Goal: Task Accomplishment & Management: Manage account settings

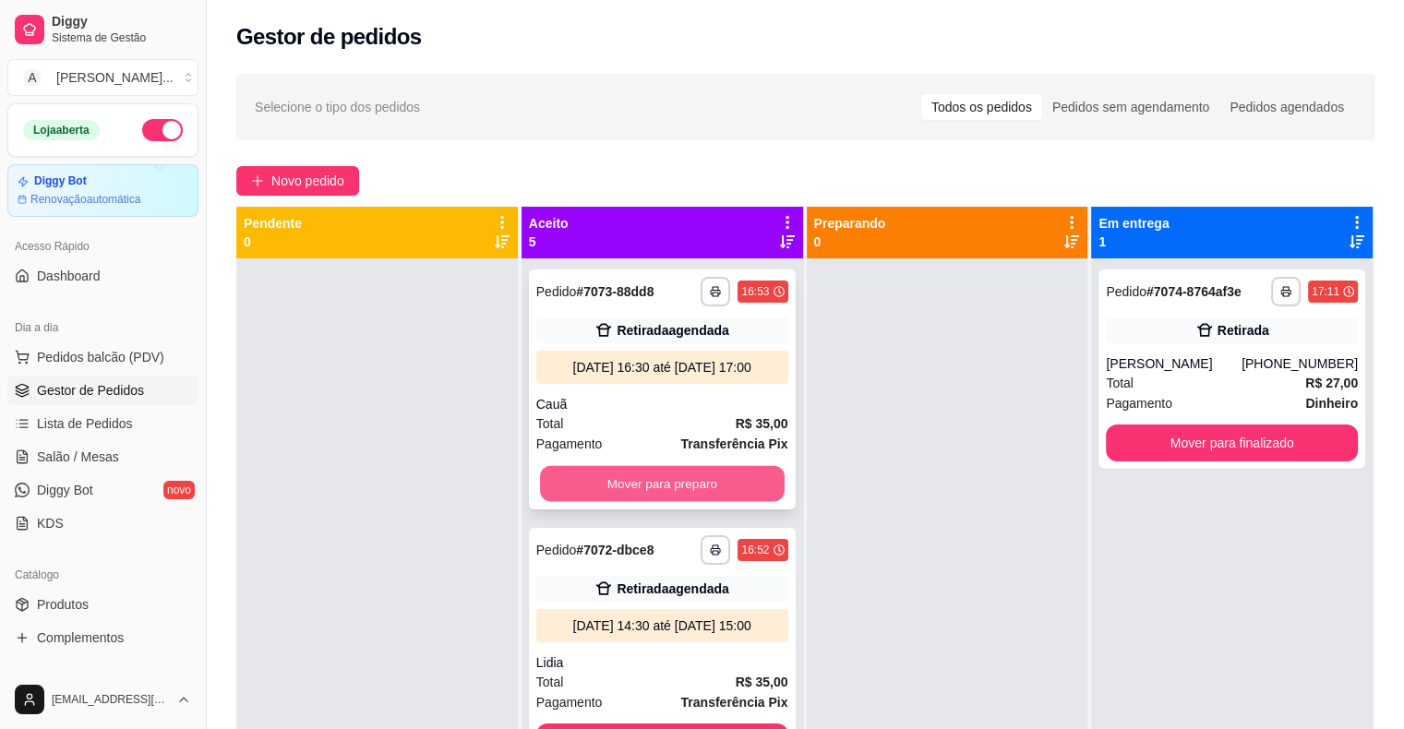
click at [575, 502] on button "Mover para preparo" at bounding box center [662, 484] width 245 height 36
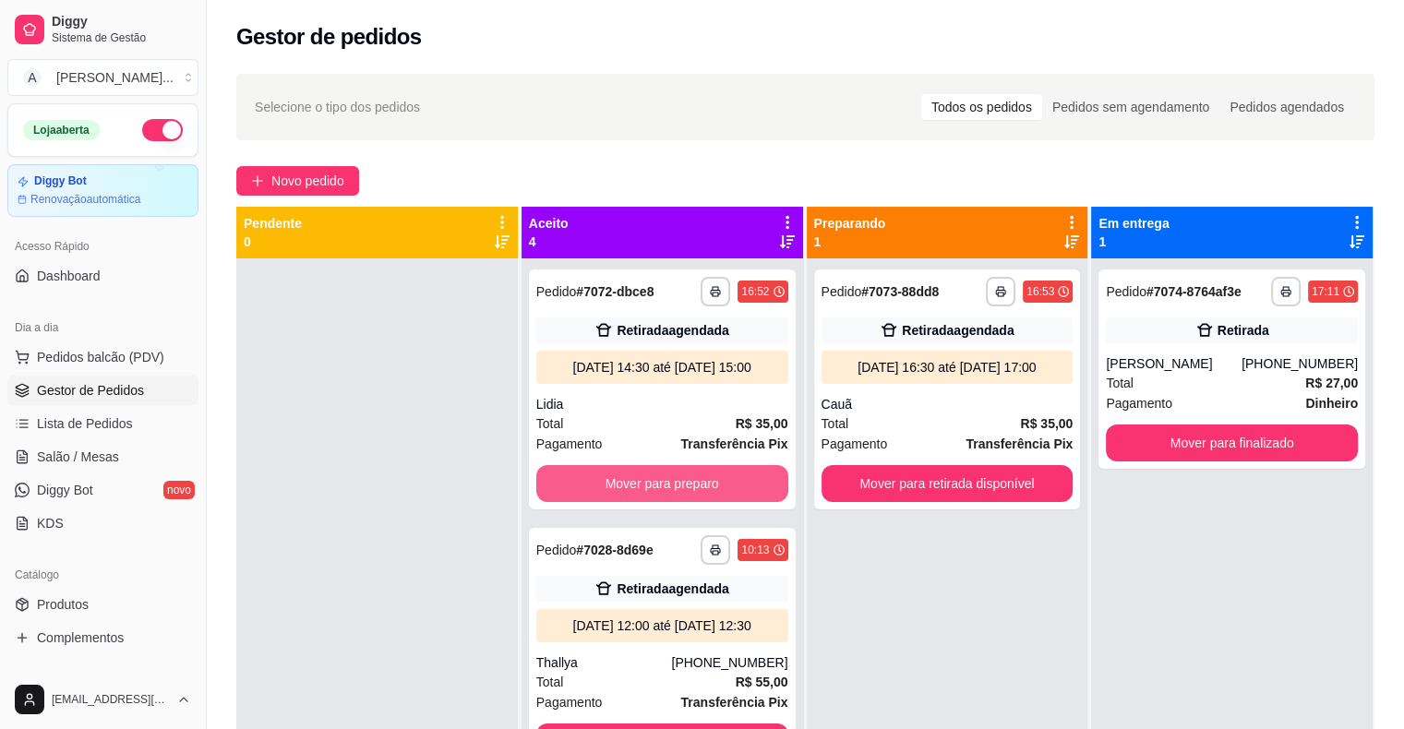
click at [598, 493] on button "Mover para preparo" at bounding box center [662, 483] width 252 height 37
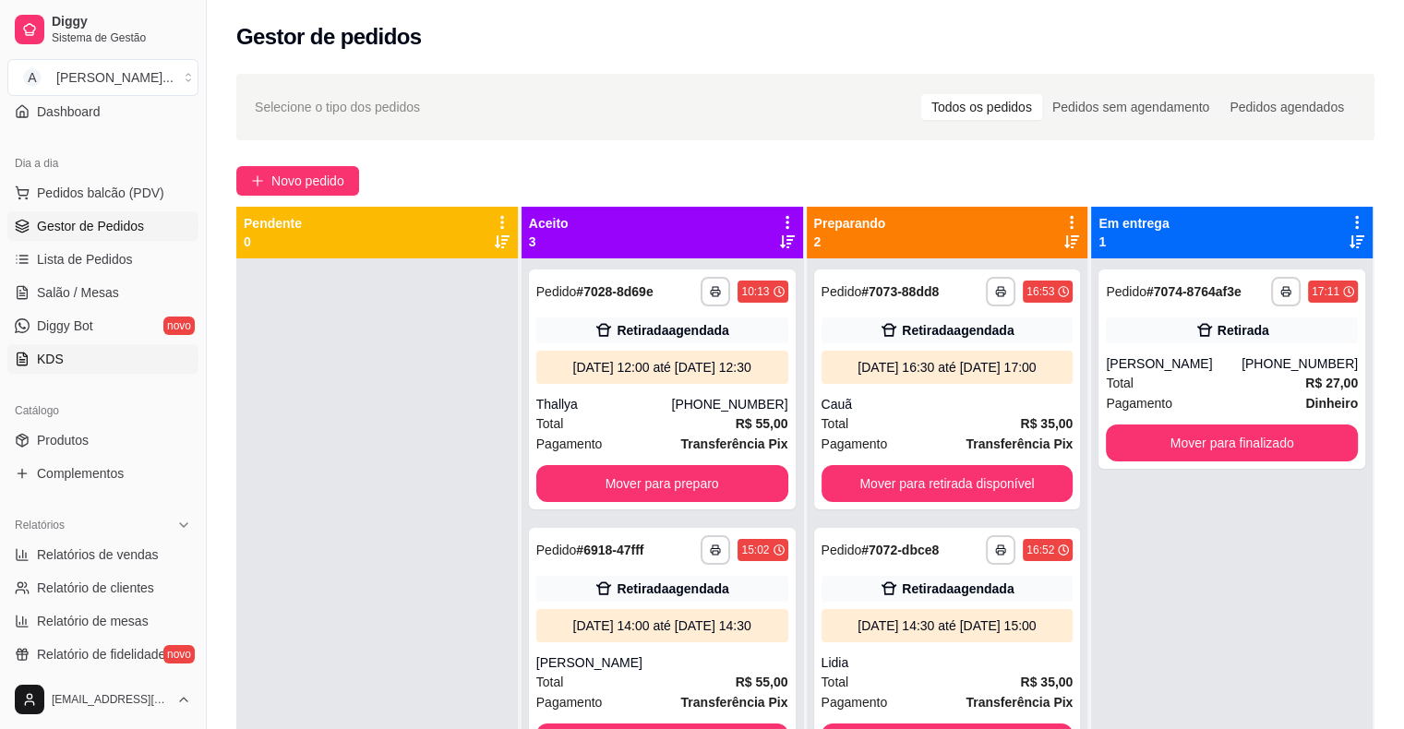
scroll to position [185, 0]
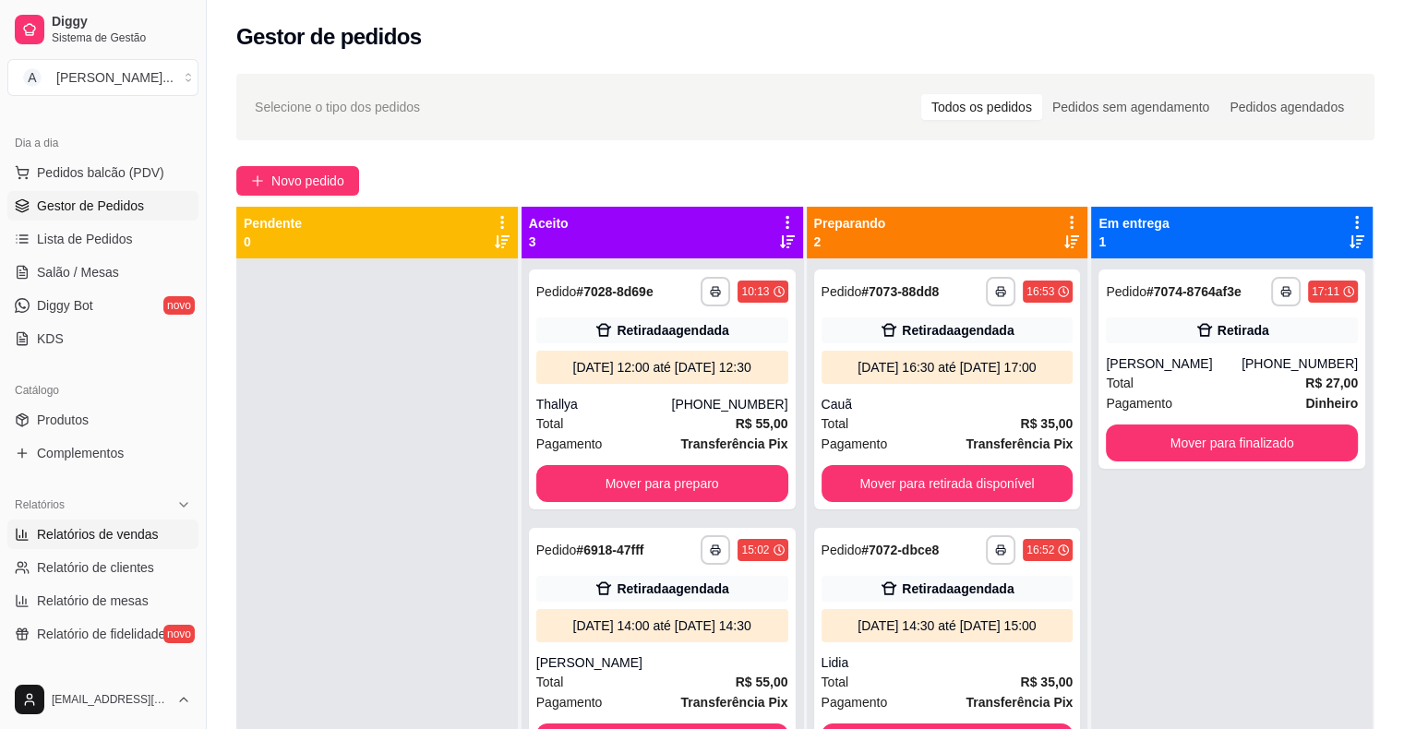
click at [141, 536] on span "Relatórios de vendas" at bounding box center [98, 534] width 122 height 18
select select "ALL"
select select "0"
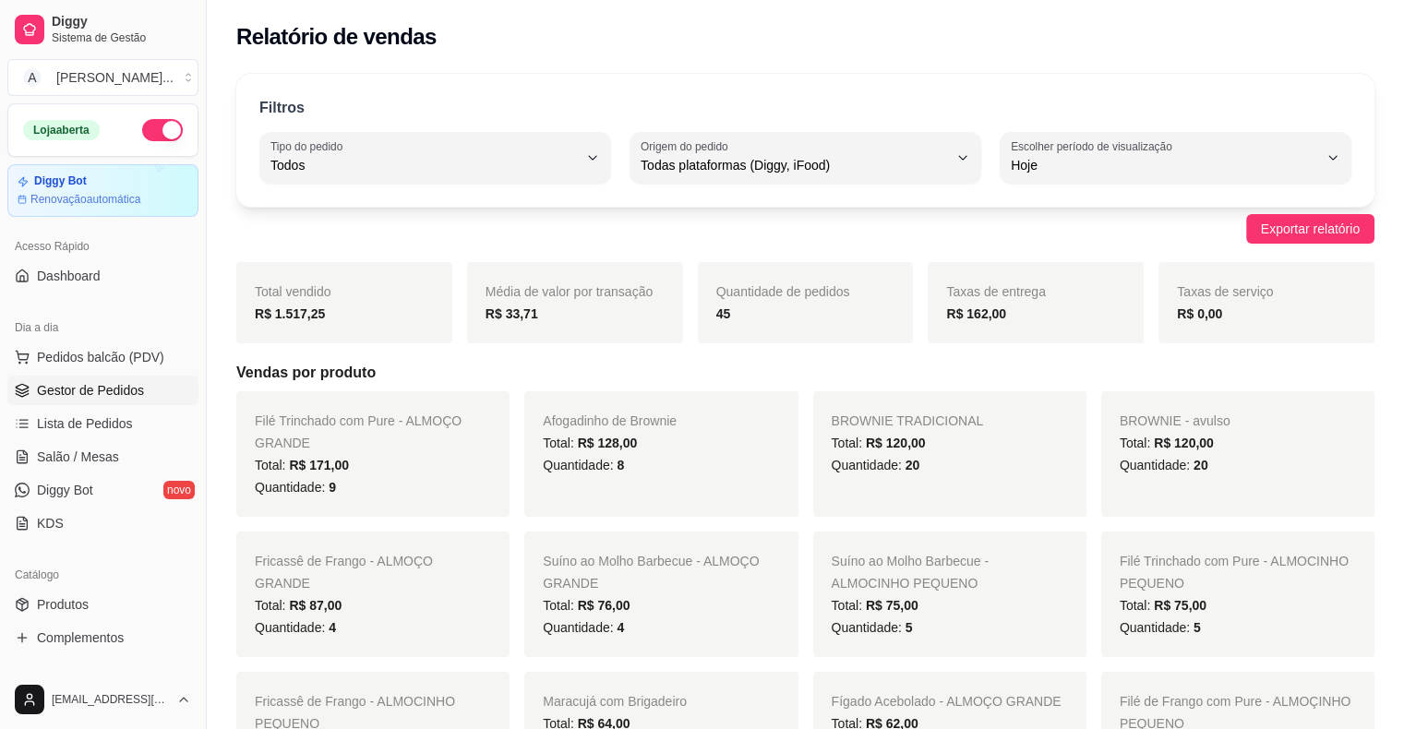
click at [114, 391] on span "Gestor de Pedidos" at bounding box center [90, 390] width 107 height 18
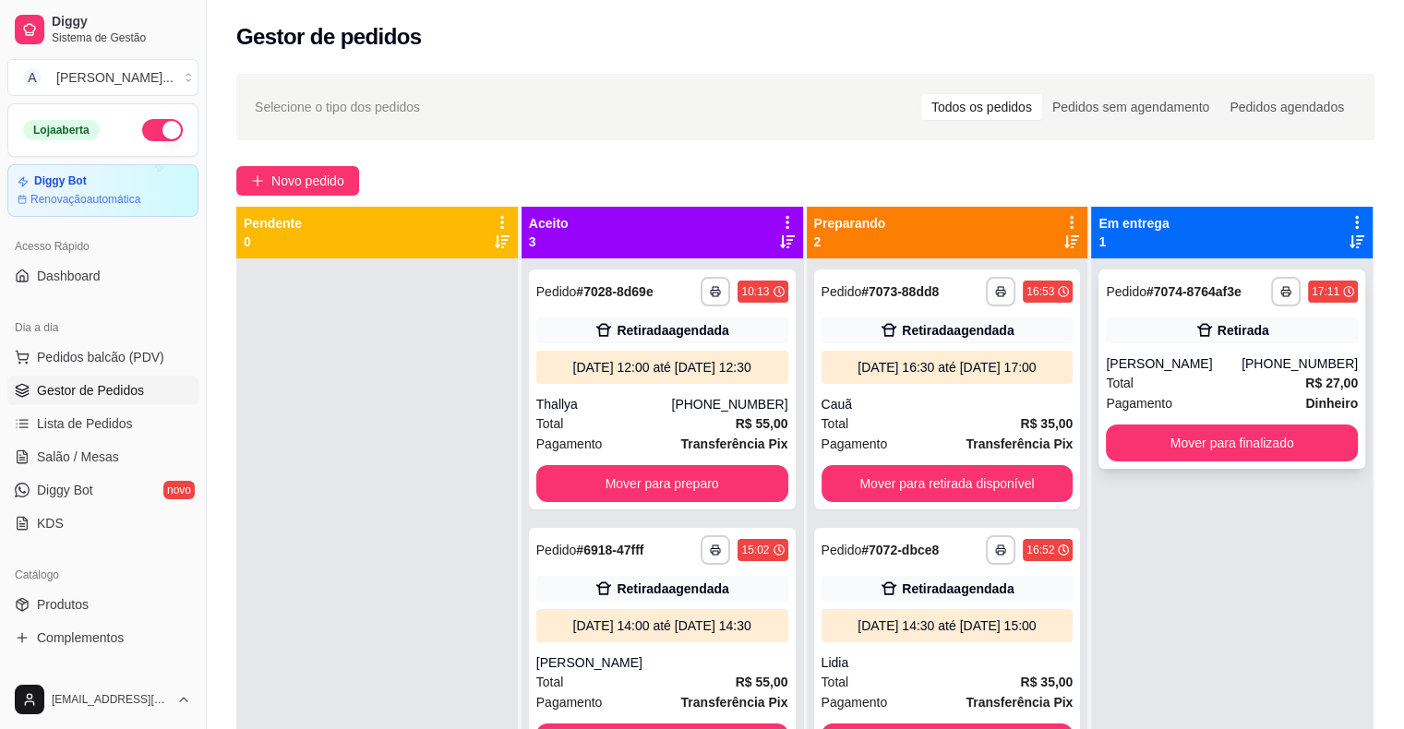
scroll to position [52, 0]
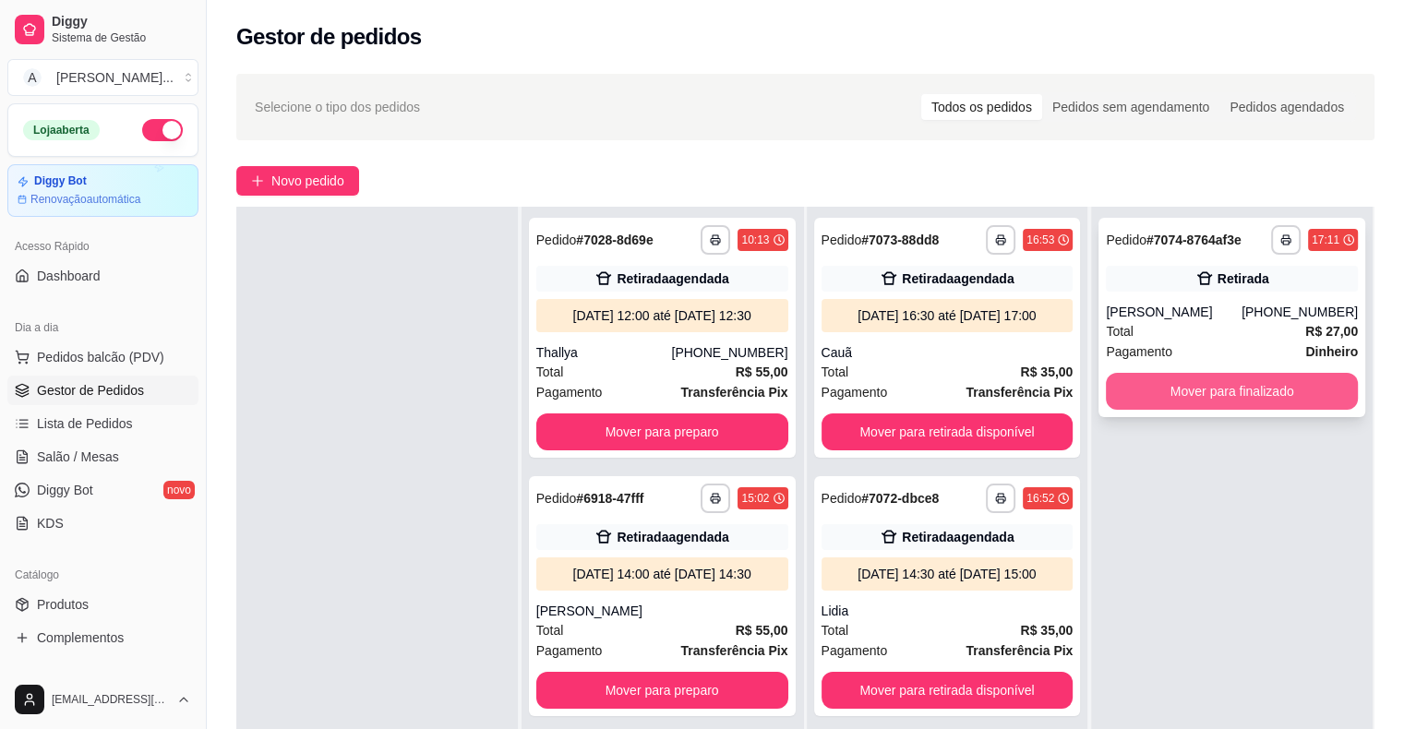
click at [1130, 391] on button "Mover para finalizado" at bounding box center [1232, 391] width 252 height 37
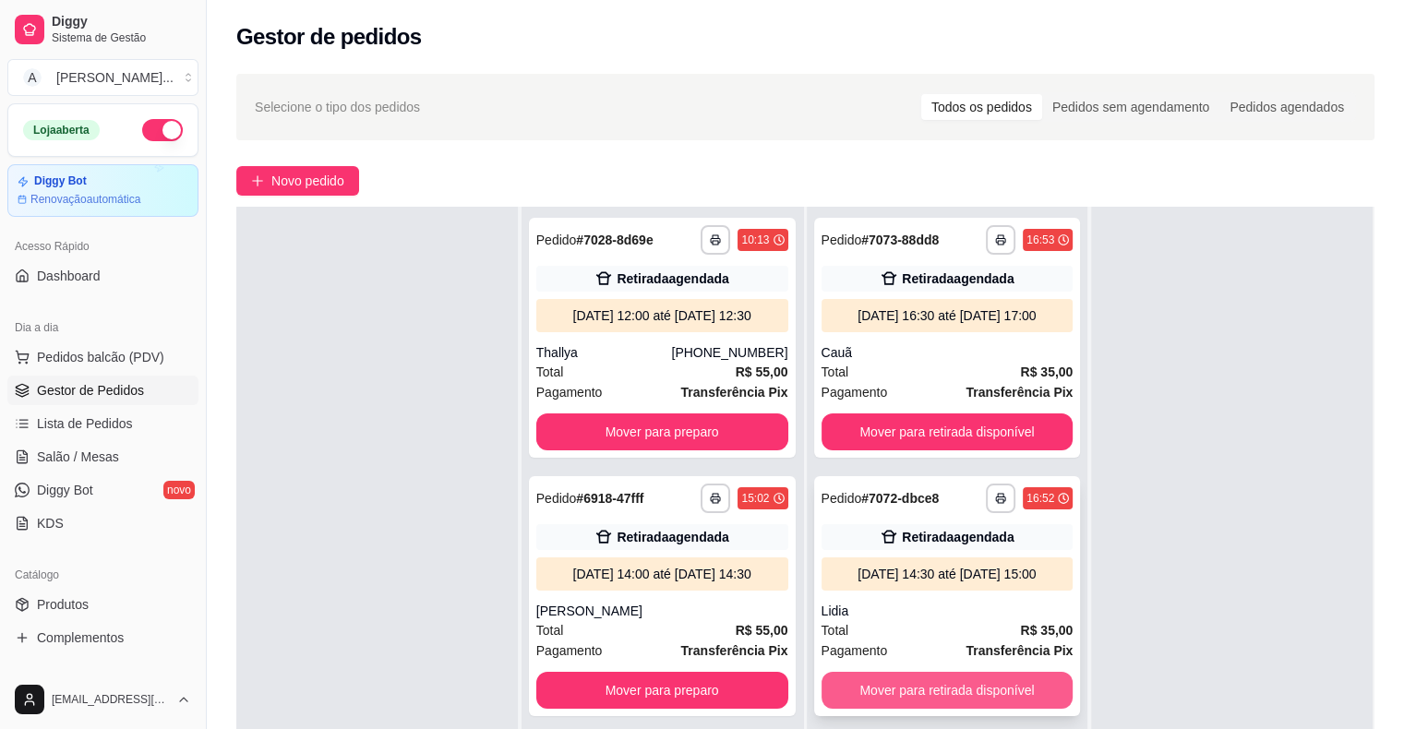
click at [862, 692] on button "Mover para retirada disponível" at bounding box center [948, 690] width 252 height 37
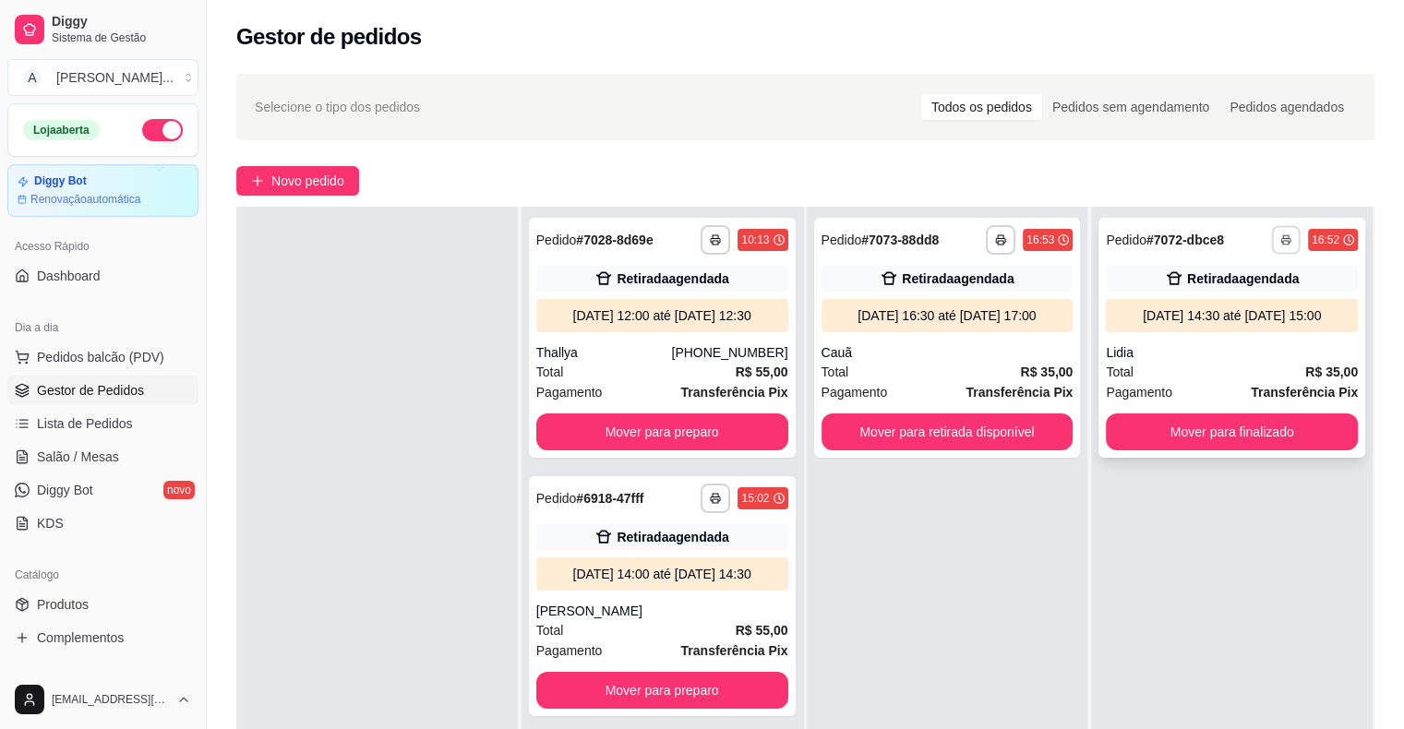
click at [1281, 241] on icon "button" at bounding box center [1286, 239] width 11 height 11
click at [1215, 299] on button "IMPRESSORA" at bounding box center [1224, 305] width 134 height 30
click at [1178, 547] on div "**********" at bounding box center [1232, 571] width 282 height 729
click at [1217, 435] on button "Mover para finalizado" at bounding box center [1232, 433] width 245 height 36
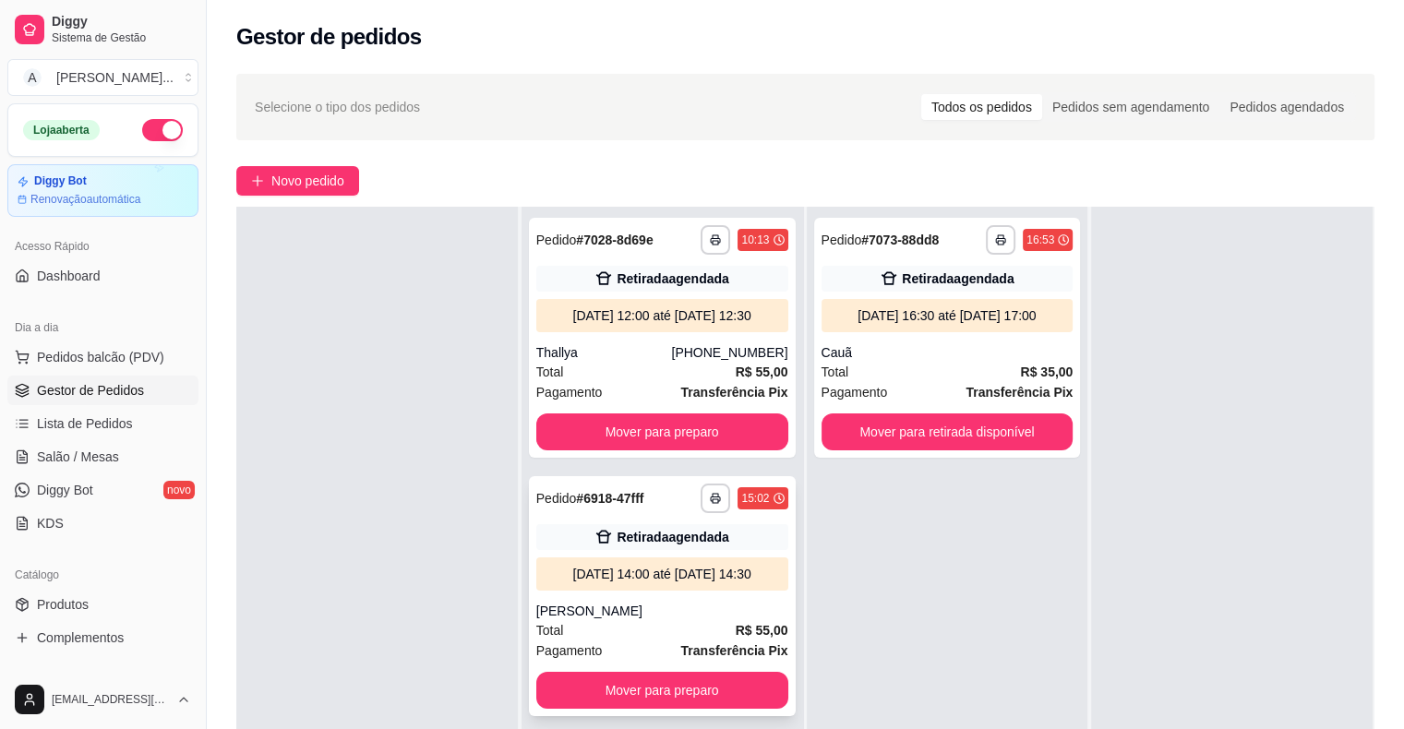
scroll to position [0, 0]
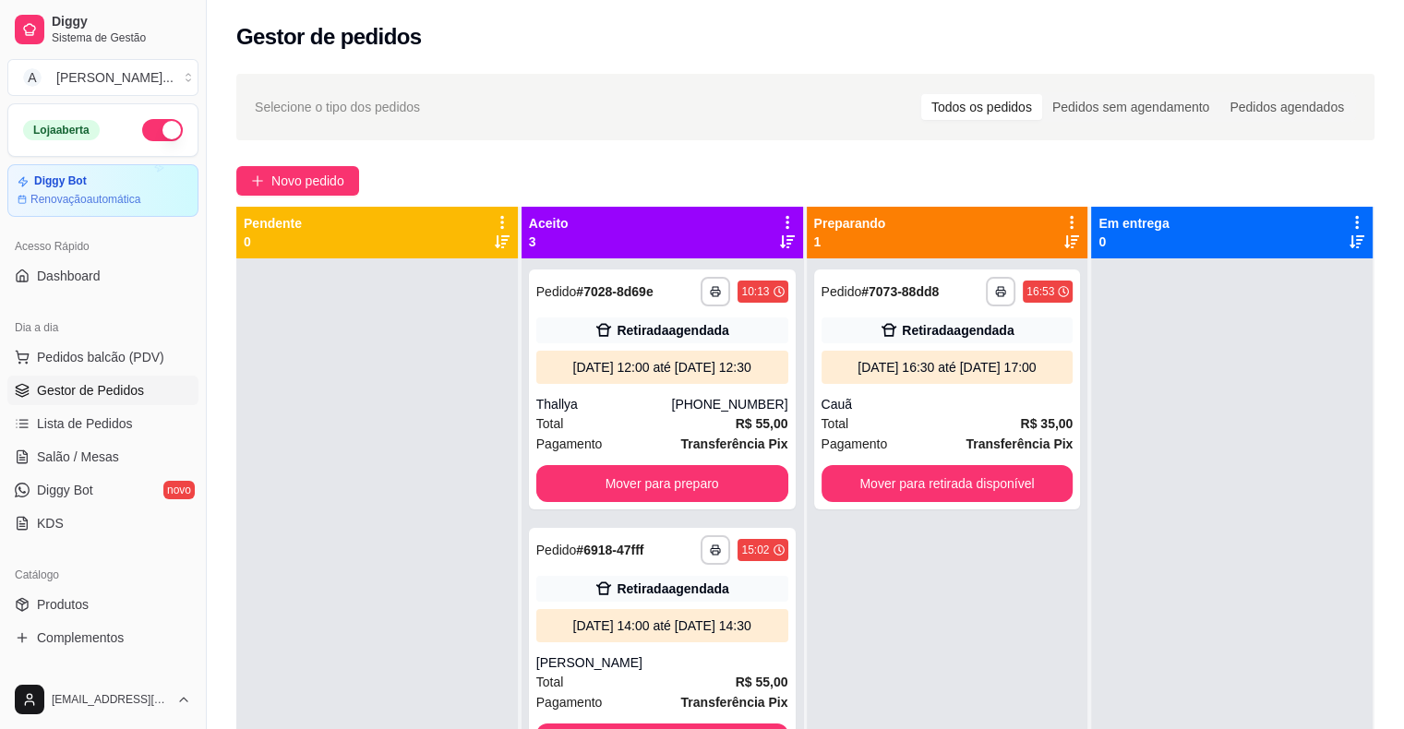
click at [162, 127] on button "button" at bounding box center [162, 130] width 41 height 22
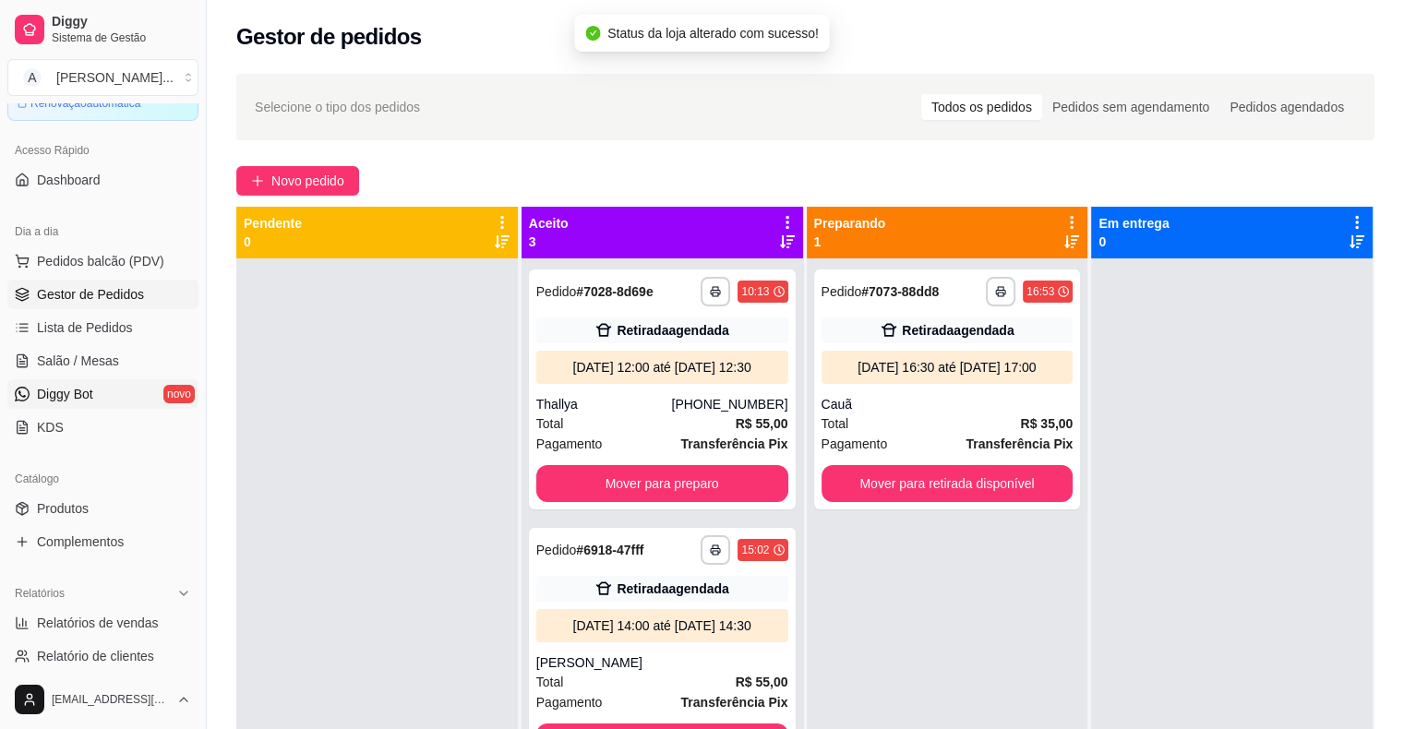
scroll to position [462, 0]
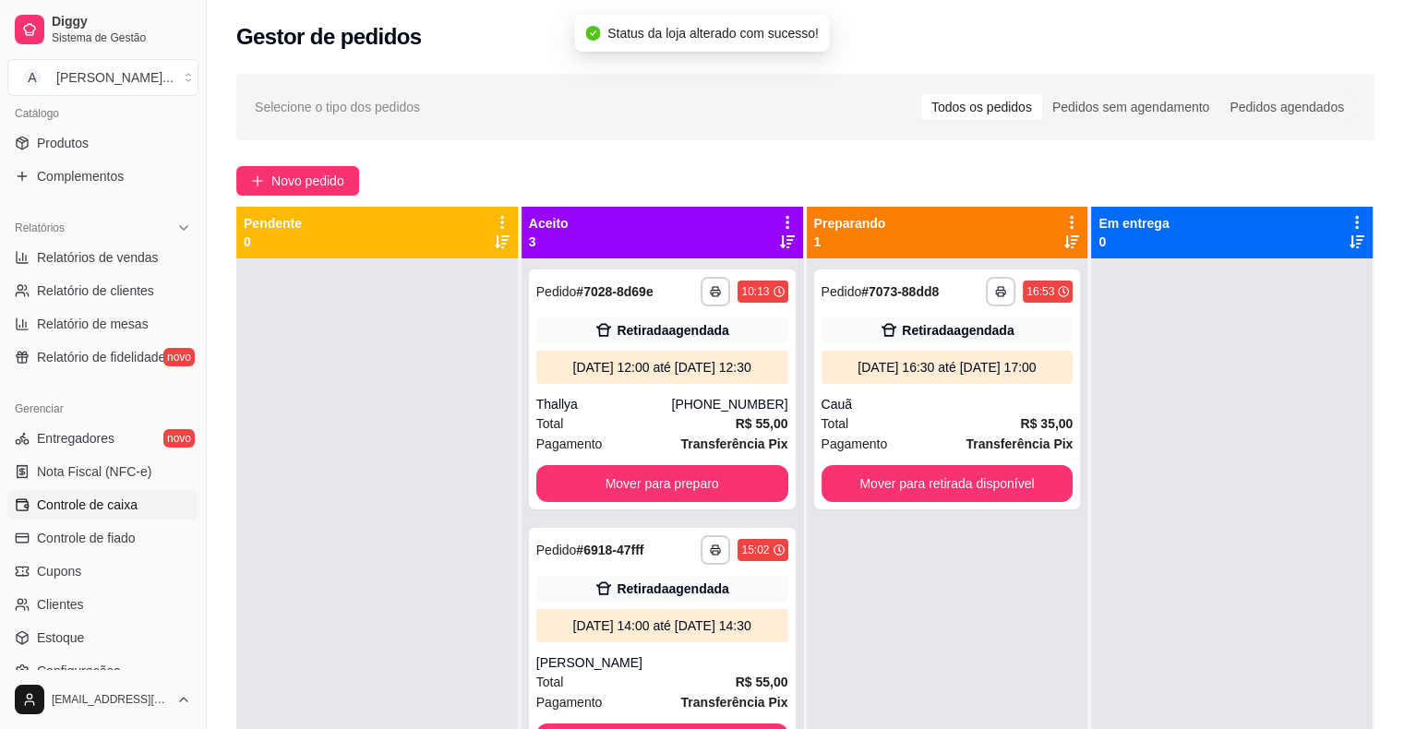
click at [138, 508] on link "Controle de caixa" at bounding box center [102, 505] width 191 height 30
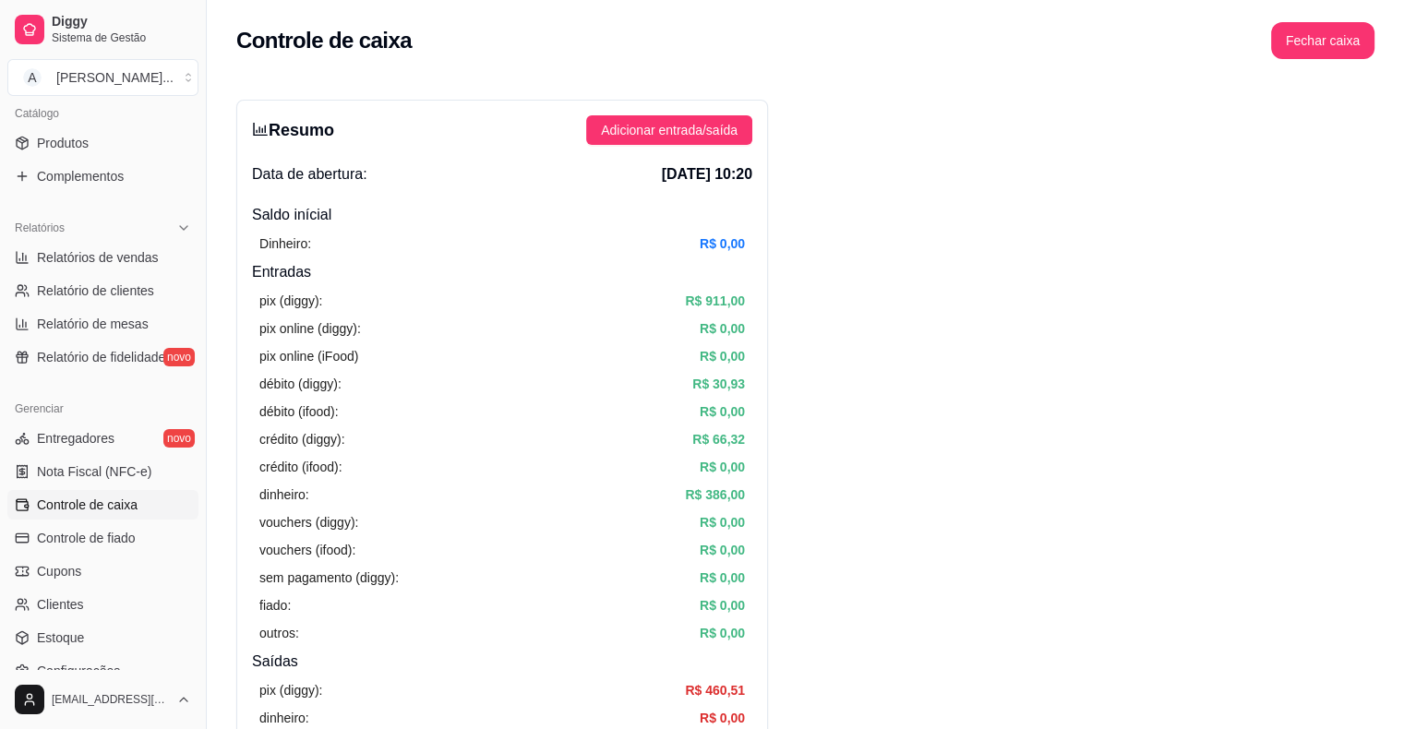
click at [1294, 54] on button "Fechar caixa" at bounding box center [1322, 40] width 103 height 37
click at [1389, 168] on button "Sim" at bounding box center [1374, 179] width 37 height 22
